Goal: Find specific page/section: Find specific page/section

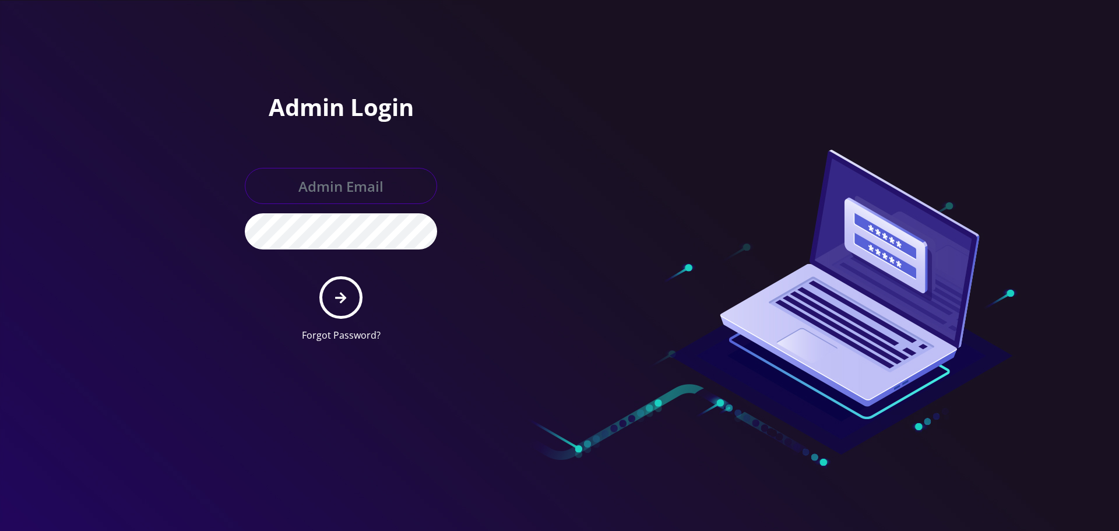
type input "[EMAIL_ADDRESS][DOMAIN_NAME]"
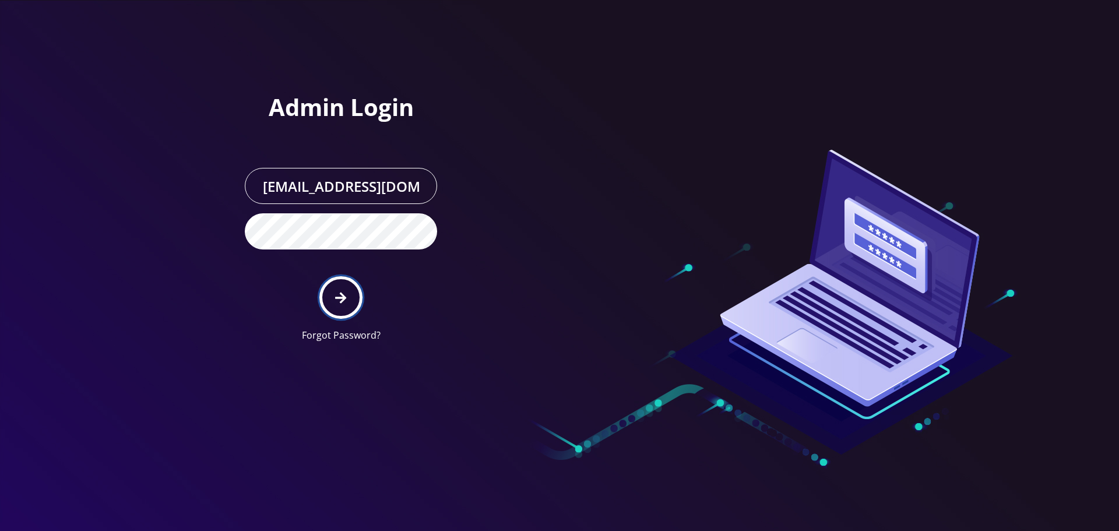
click at [350, 292] on button "submit" at bounding box center [340, 297] width 43 height 43
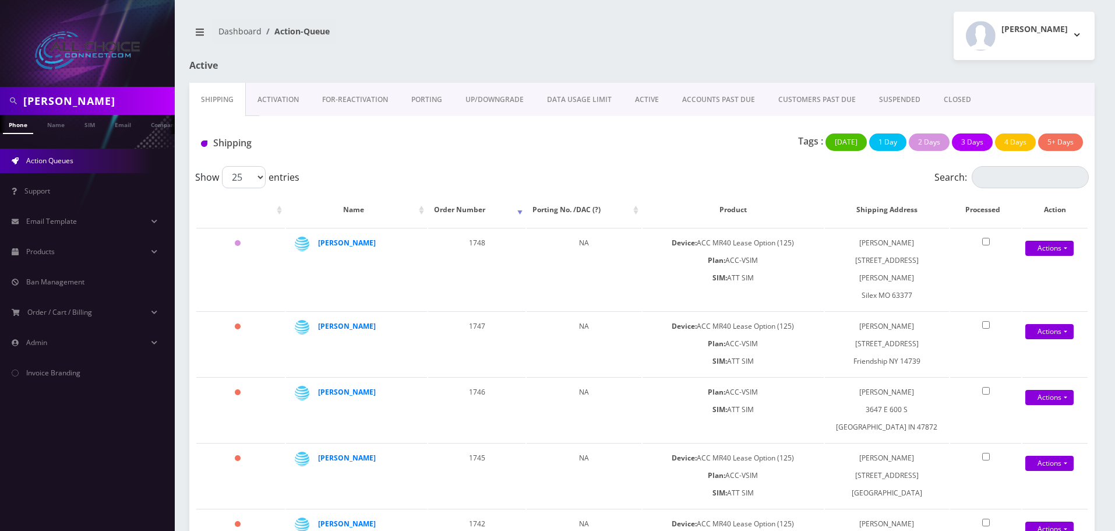
click at [66, 98] on input "coleman" at bounding box center [97, 101] width 149 height 22
type input "[PERSON_NAME]"
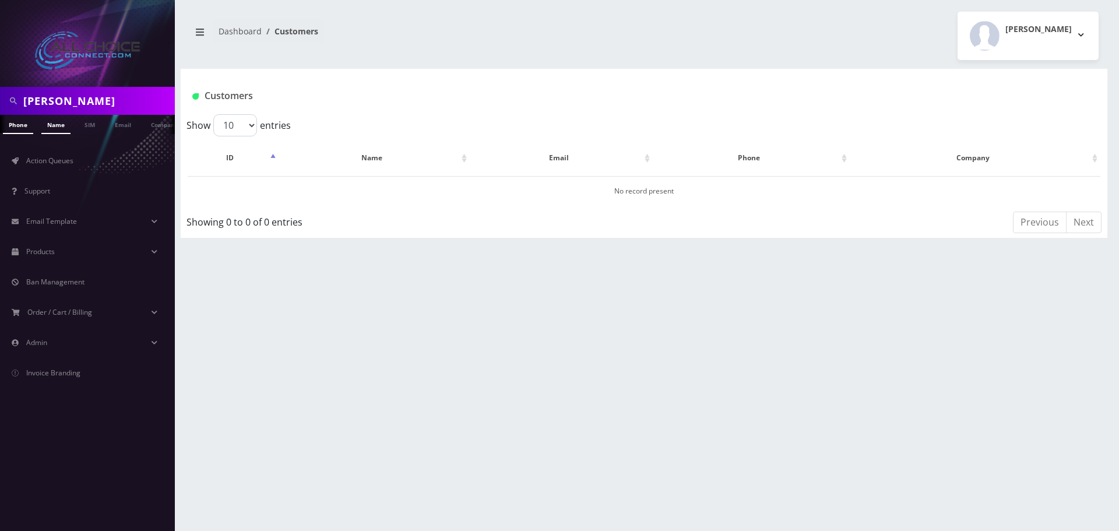
click at [51, 126] on link "Name" at bounding box center [55, 124] width 29 height 19
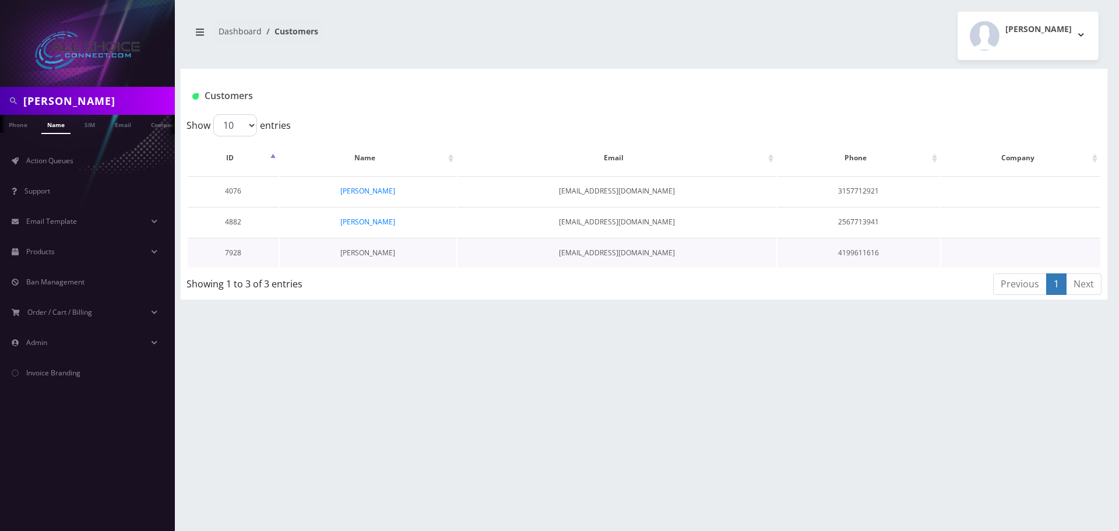
click at [378, 250] on link "Brace Cooper" at bounding box center [367, 253] width 55 height 10
